Goal: Register for event/course

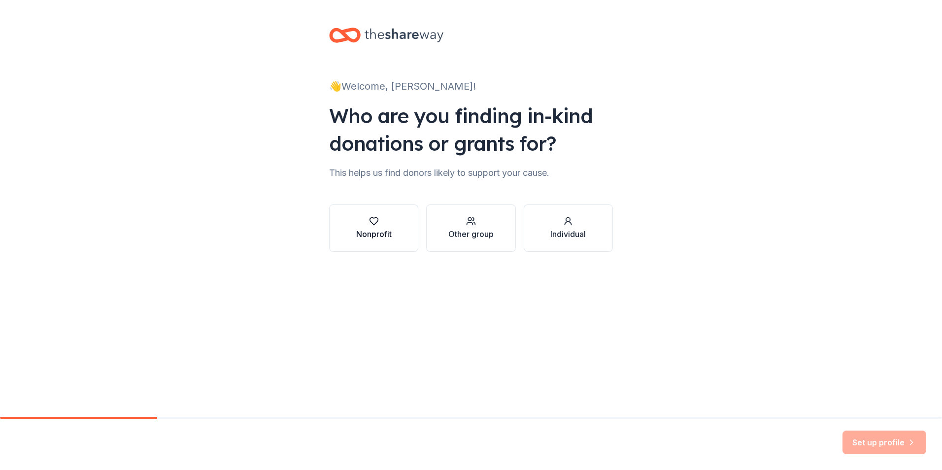
click at [364, 234] on div "Nonprofit" at bounding box center [373, 234] width 35 height 12
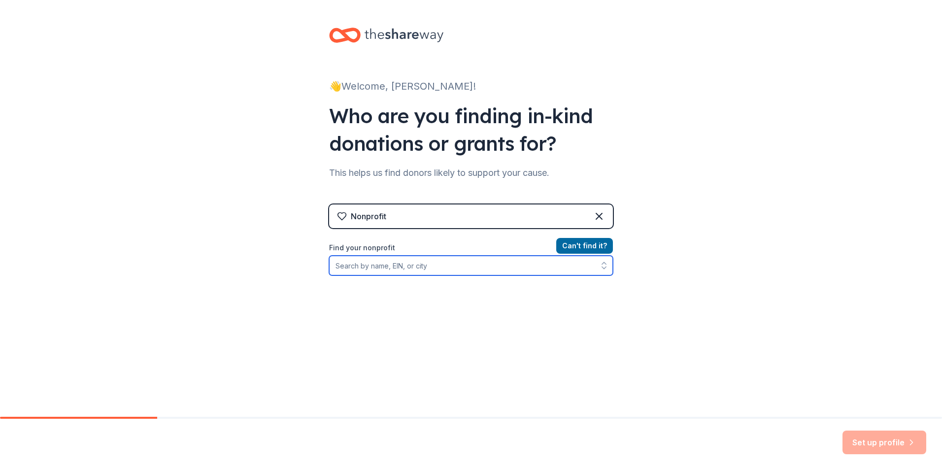
click at [399, 268] on input "Find your nonprofit" at bounding box center [471, 266] width 284 height 20
type input "[US_EMPLOYER_IDENTIFICATION_NUMBER]"
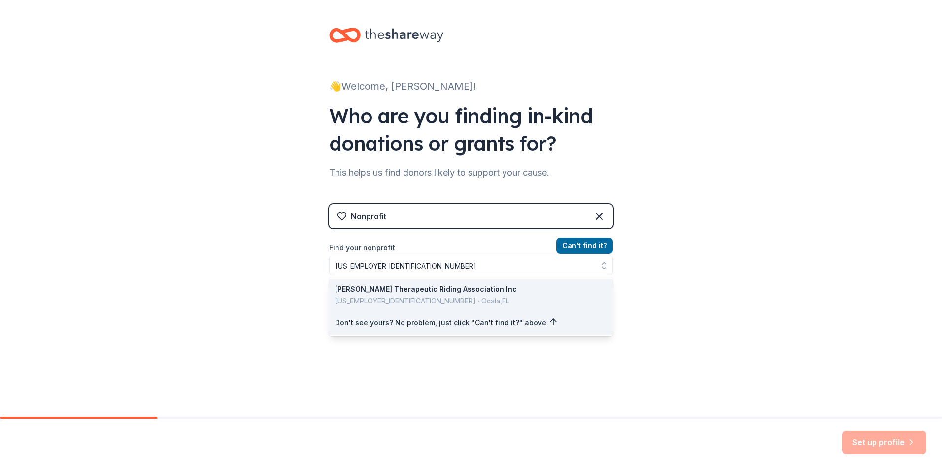
drag, startPoint x: 440, startPoint y: 298, endPoint x: 452, endPoint y: 299, distance: 11.3
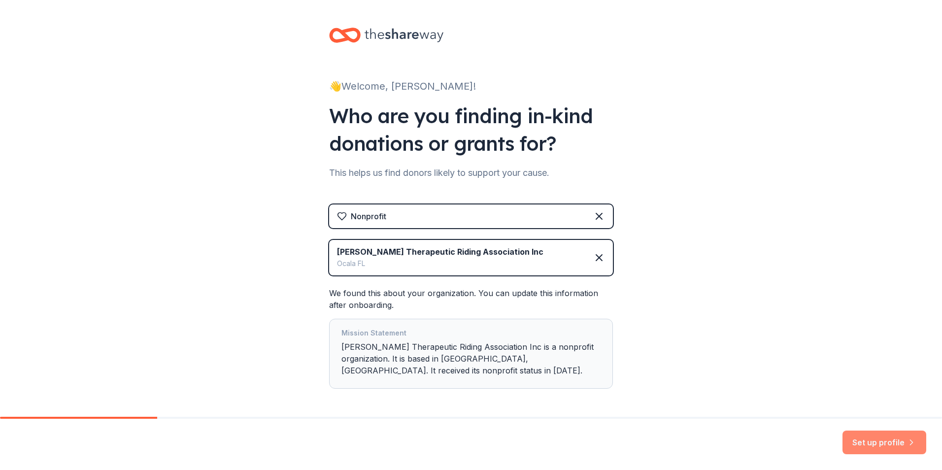
click at [894, 436] on button "Set up profile" at bounding box center [884, 443] width 84 height 24
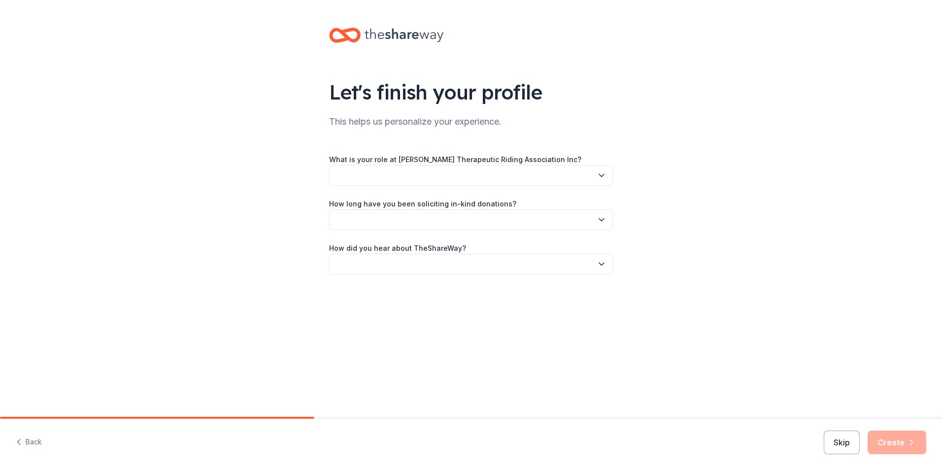
click at [439, 176] on button "button" at bounding box center [471, 175] width 284 height 21
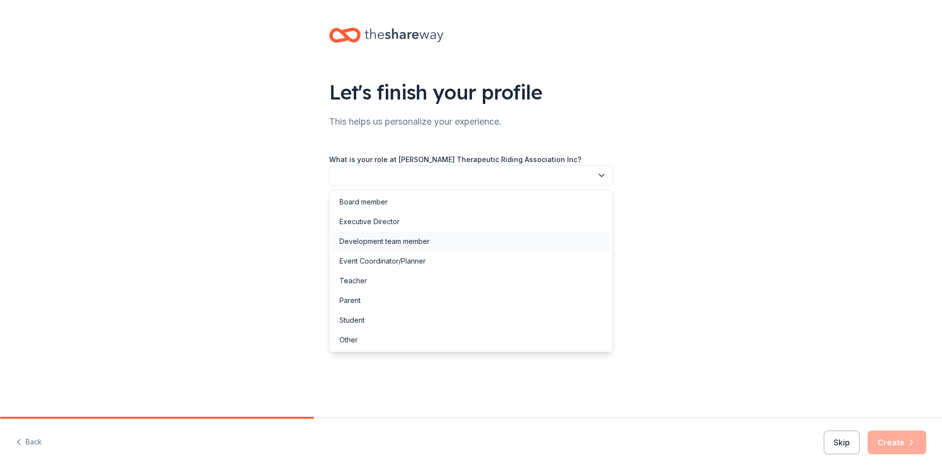
click at [459, 243] on div "Development team member" at bounding box center [471, 242] width 279 height 20
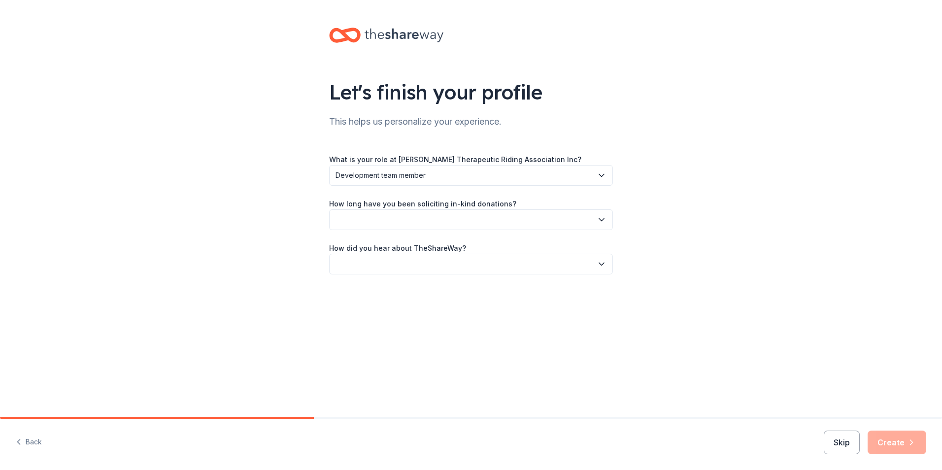
click at [455, 217] on button "button" at bounding box center [471, 219] width 284 height 21
click at [456, 248] on div "This is my first time!" at bounding box center [471, 246] width 279 height 20
click at [461, 263] on button "button" at bounding box center [471, 264] width 284 height 21
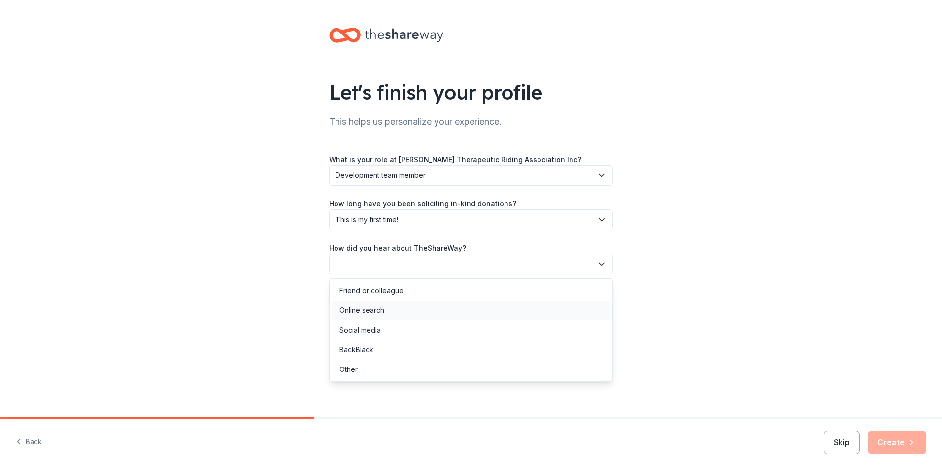
drag, startPoint x: 447, startPoint y: 307, endPoint x: 454, endPoint y: 310, distance: 7.3
click at [447, 305] on div "Online search" at bounding box center [471, 310] width 279 height 20
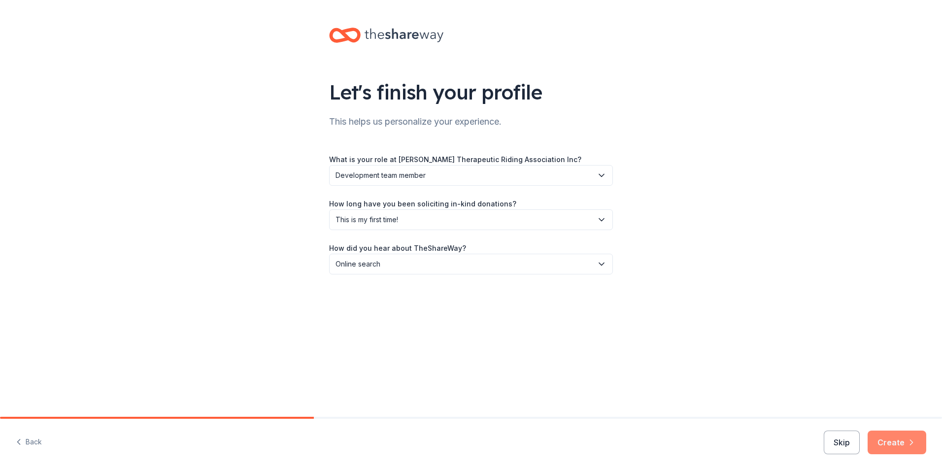
click at [903, 441] on button "Create" at bounding box center [896, 443] width 59 height 24
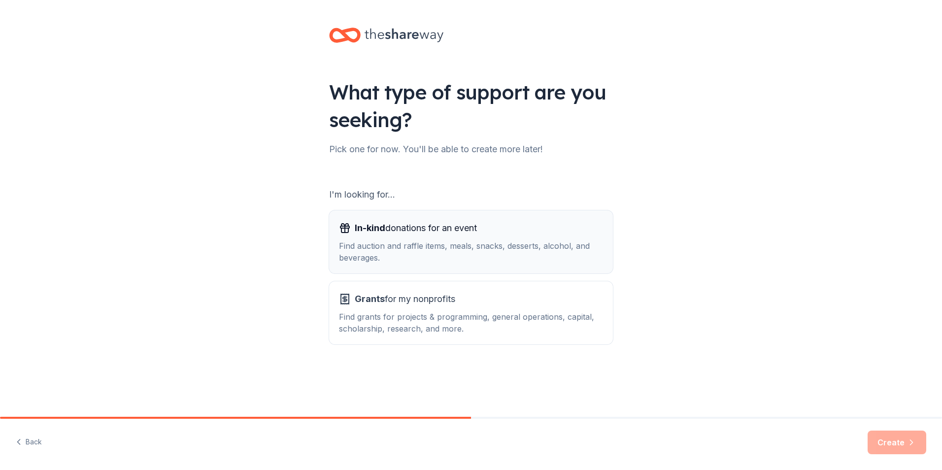
drag, startPoint x: 426, startPoint y: 250, endPoint x: 501, endPoint y: 266, distance: 77.5
click at [426, 250] on div "Find auction and raffle items, meals, snacks, desserts, alcohol, and beverages." at bounding box center [471, 252] width 264 height 24
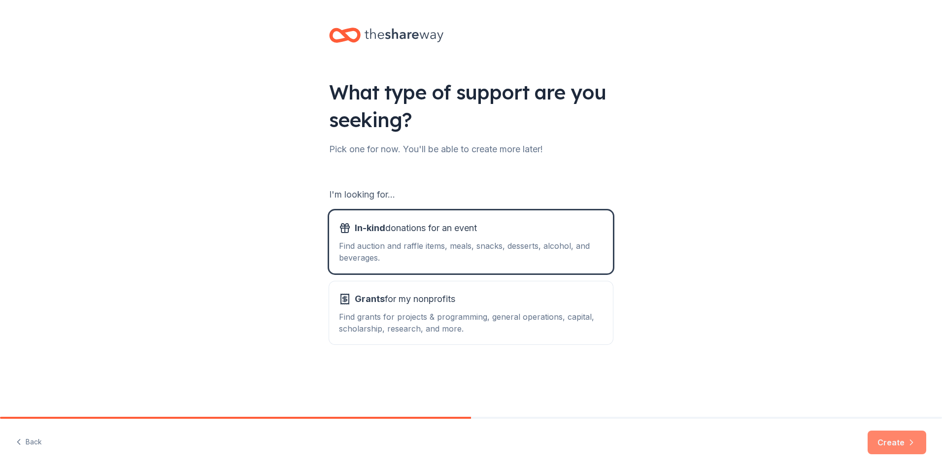
click at [884, 445] on button "Create" at bounding box center [896, 443] width 59 height 24
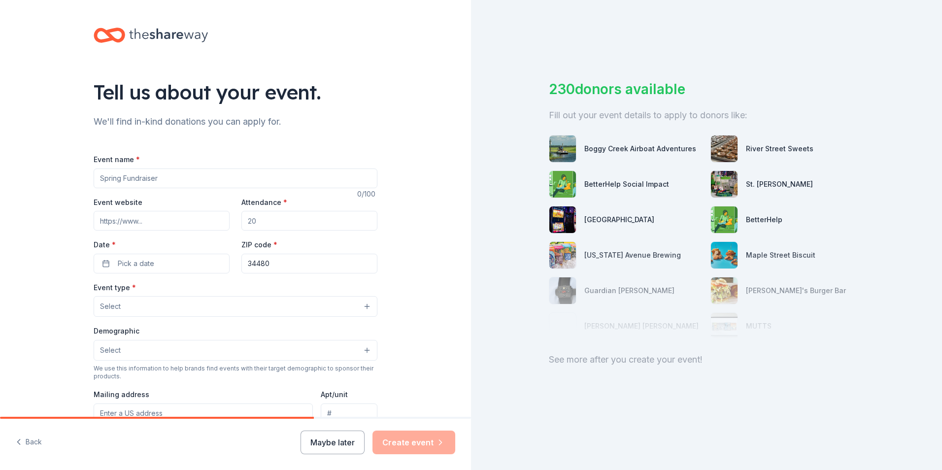
click at [112, 183] on input "Event name *" at bounding box center [236, 178] width 284 height 20
type input "Tee Up for MTRA"
click at [206, 218] on input "Event website" at bounding box center [162, 221] width 136 height 20
type input "[DOMAIN_NAME]"
drag, startPoint x: 332, startPoint y: 224, endPoint x: 181, endPoint y: 239, distance: 151.1
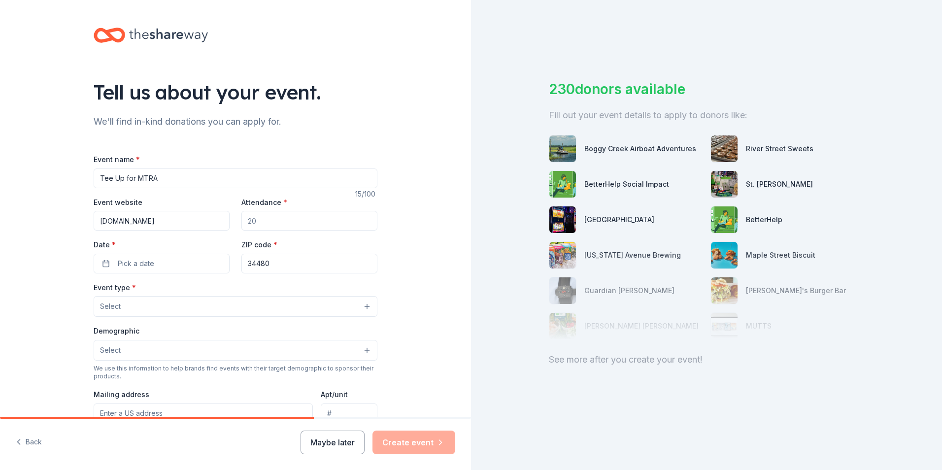
click at [181, 239] on div "Event website [DOMAIN_NAME] Attendance * Date * Pick a date ZIP code * 34480" at bounding box center [236, 234] width 284 height 77
drag, startPoint x: 293, startPoint y: 223, endPoint x: 237, endPoint y: 224, distance: 56.2
click at [237, 224] on div "Event website [DOMAIN_NAME] Attendance * Date * Pick a date ZIP code * 34480" at bounding box center [236, 234] width 284 height 77
type input "150"
click at [203, 255] on button "Pick a date" at bounding box center [162, 264] width 136 height 20
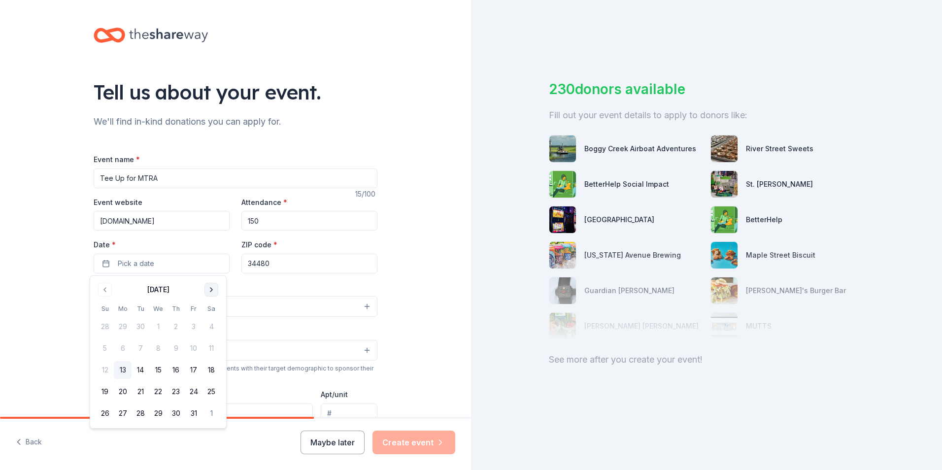
click at [217, 288] on button "Go to next month" at bounding box center [211, 290] width 14 height 14
click at [207, 374] on button "21" at bounding box center [211, 370] width 18 height 18
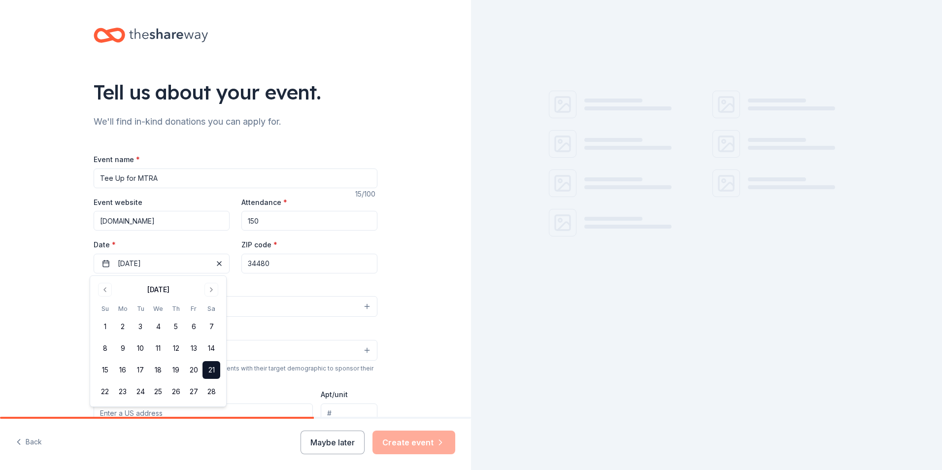
click at [288, 301] on button "Select" at bounding box center [236, 306] width 284 height 21
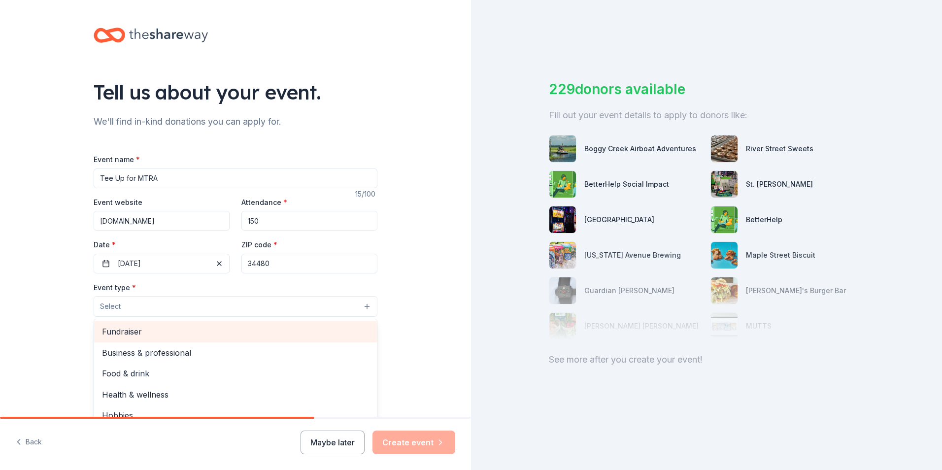
click at [237, 338] on span "Fundraiser" at bounding box center [235, 331] width 267 height 13
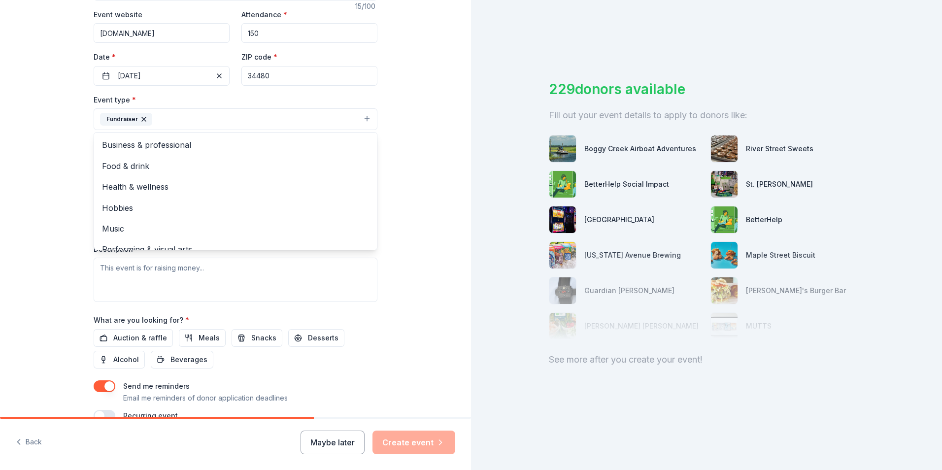
scroll to position [197, 0]
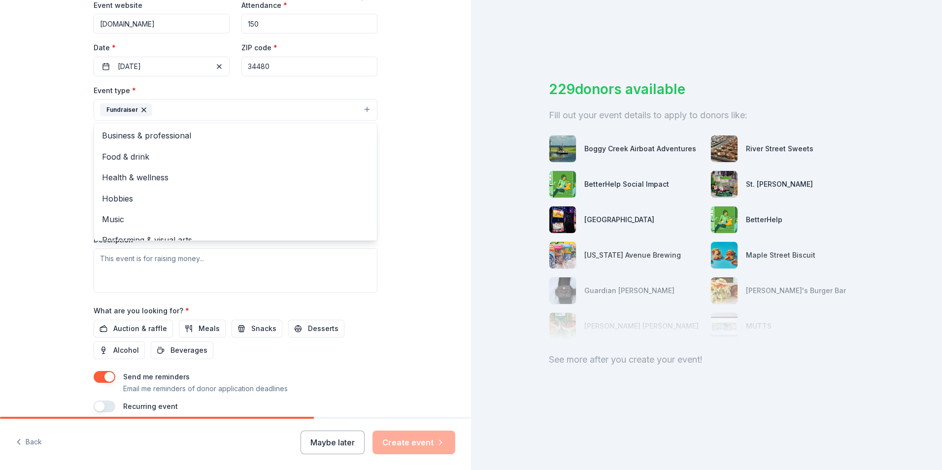
drag, startPoint x: 0, startPoint y: 257, endPoint x: 38, endPoint y: 252, distance: 37.8
click at [1, 257] on div "Tell us about your event. We'll find in-kind donations you can apply for. Event…" at bounding box center [235, 131] width 471 height 657
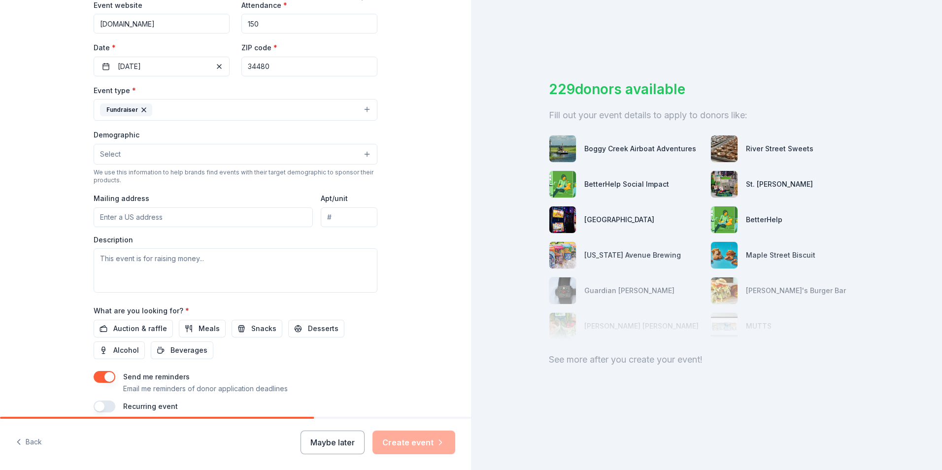
click at [148, 160] on button "Select" at bounding box center [236, 154] width 284 height 21
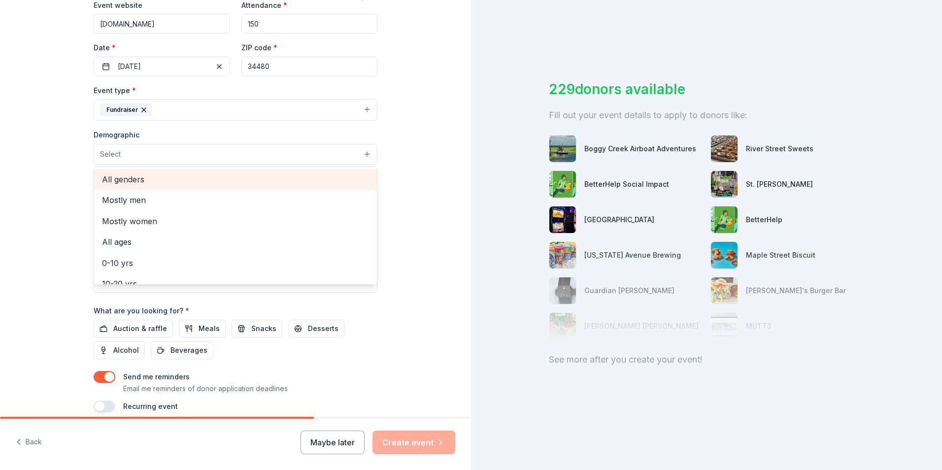
click at [157, 178] on span "All genders" at bounding box center [235, 179] width 267 height 13
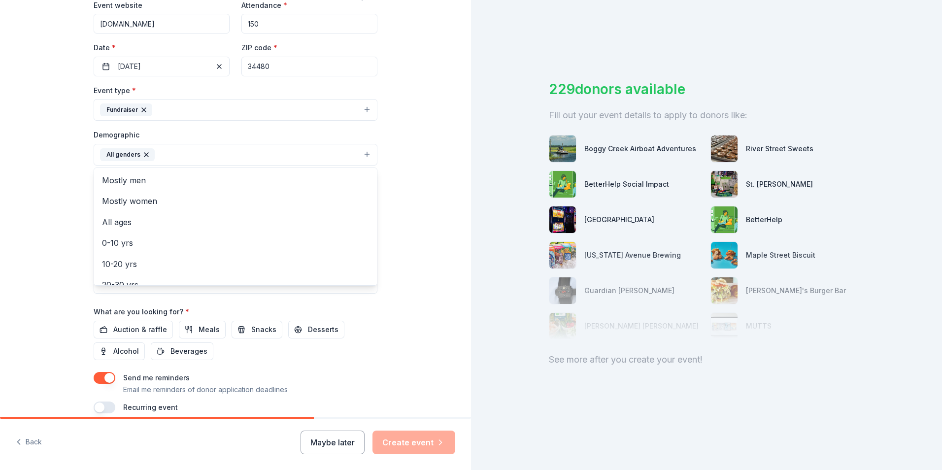
click at [34, 206] on div "Tell us about your event. We'll find in-kind donations you can apply for. Event…" at bounding box center [235, 132] width 471 height 658
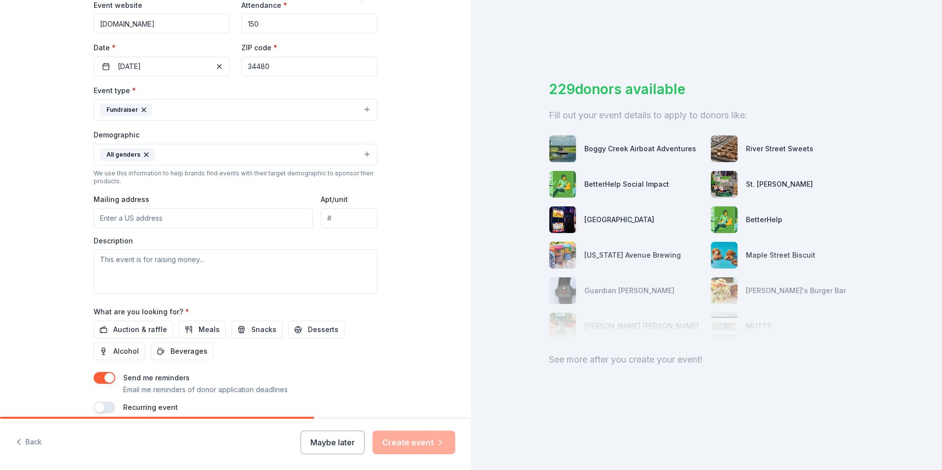
drag, startPoint x: 125, startPoint y: 221, endPoint x: 142, endPoint y: 221, distance: 17.2
click at [125, 221] on input "Mailing address" at bounding box center [203, 218] width 219 height 20
type input "[STREET_ADDRESS]"
type input "Ocala, FL 34480"
click at [136, 266] on textarea at bounding box center [236, 271] width 284 height 44
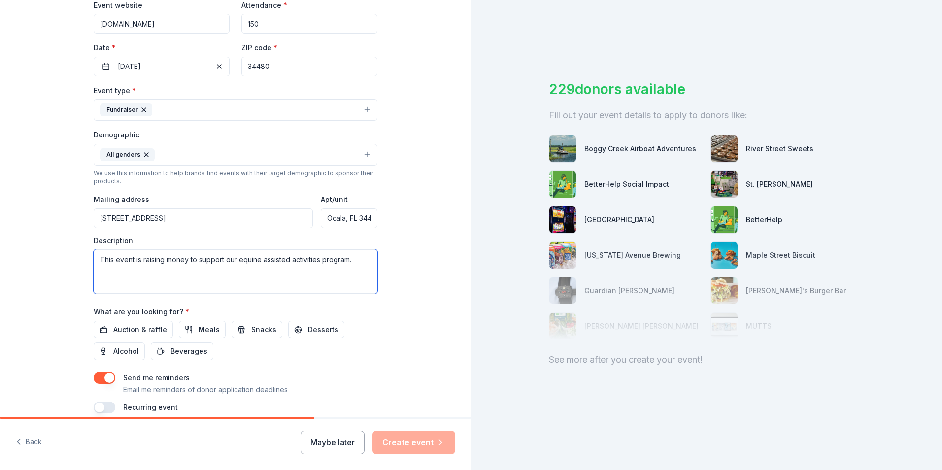
paste textarea "[PERSON_NAME] Therapeutic Riding Association strives to enhance lives using the…"
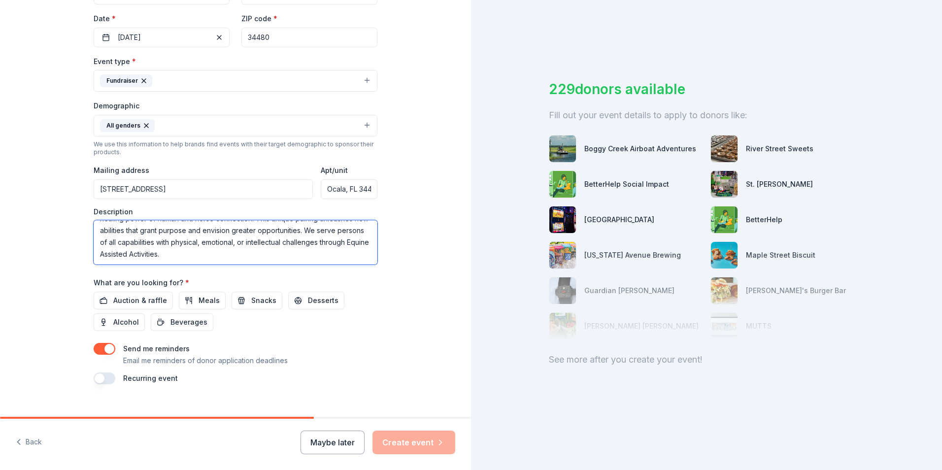
scroll to position [241, 0]
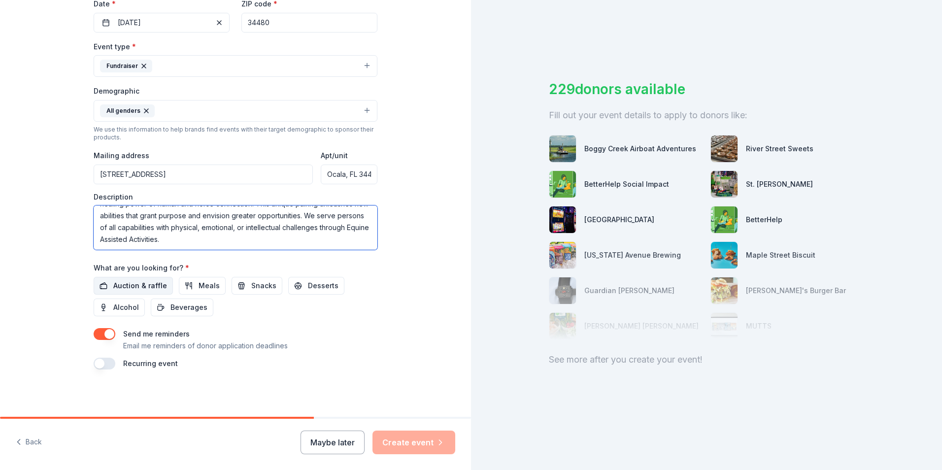
type textarea "This event is raising money to support our equine assisted activities program. …"
click at [115, 280] on span "Auction & raffle" at bounding box center [140, 286] width 54 height 12
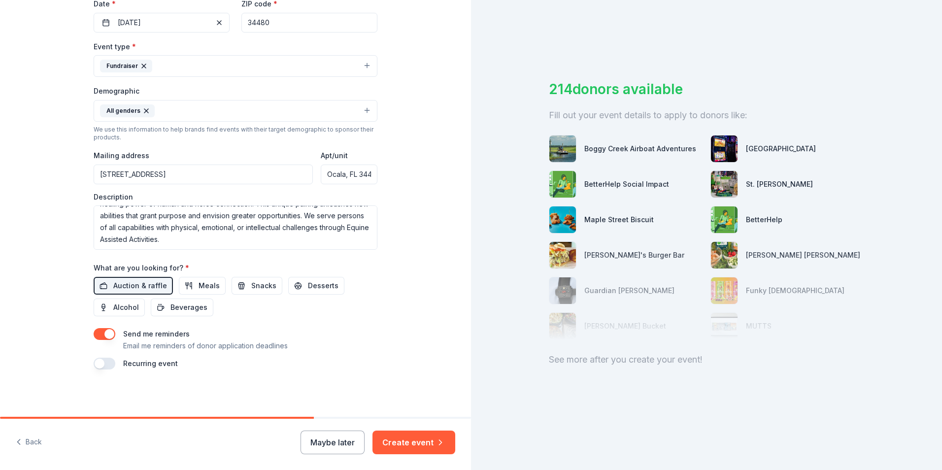
drag, startPoint x: 104, startPoint y: 330, endPoint x: 114, endPoint y: 332, distance: 10.2
click at [104, 330] on button "button" at bounding box center [105, 334] width 22 height 12
click at [404, 443] on button "Create event" at bounding box center [413, 443] width 83 height 24
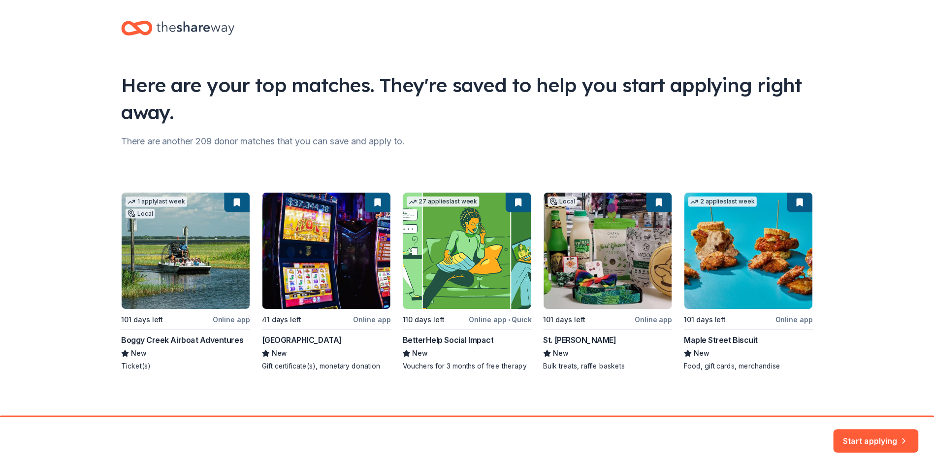
scroll to position [11, 0]
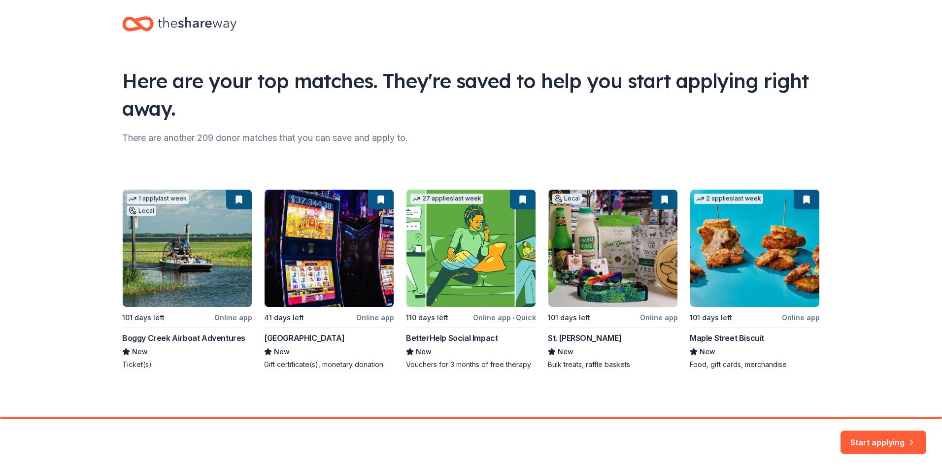
drag, startPoint x: 180, startPoint y: 333, endPoint x: 163, endPoint y: 226, distance: 108.8
click at [163, 226] on div "1 apply last week Local 101 days left Online app Boggy Creek Airboat Adventures…" at bounding box center [471, 279] width 698 height 180
click at [176, 336] on div "1 apply last week Local 101 days left Online app Boggy Creek Airboat Adventures…" at bounding box center [471, 279] width 698 height 180
click at [139, 312] on div "1 apply last week Local 101 days left Online app Boggy Creek Airboat Adventures…" at bounding box center [471, 279] width 698 height 180
click at [186, 231] on div "1 apply last week Local 101 days left Online app Boggy Creek Airboat Adventures…" at bounding box center [471, 279] width 698 height 180
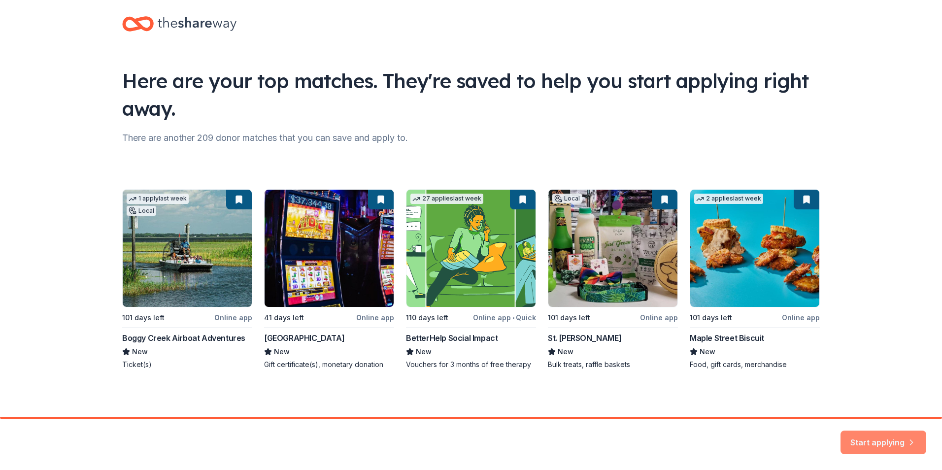
click at [890, 435] on button "Start applying" at bounding box center [883, 437] width 86 height 24
